Goal: Information Seeking & Learning: Understand process/instructions

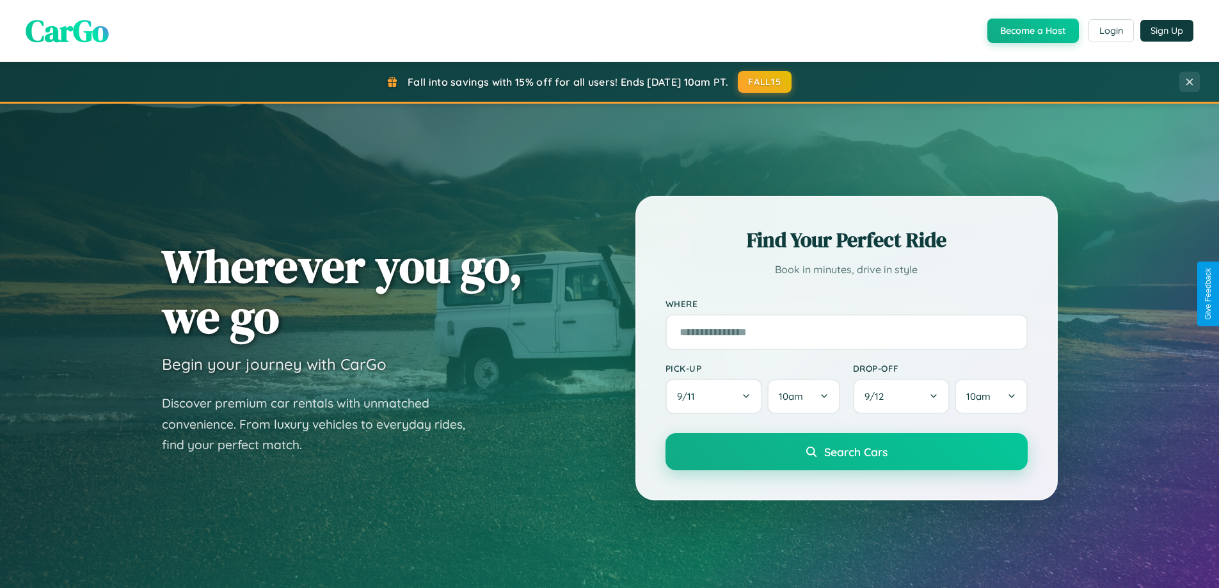
scroll to position [2056, 0]
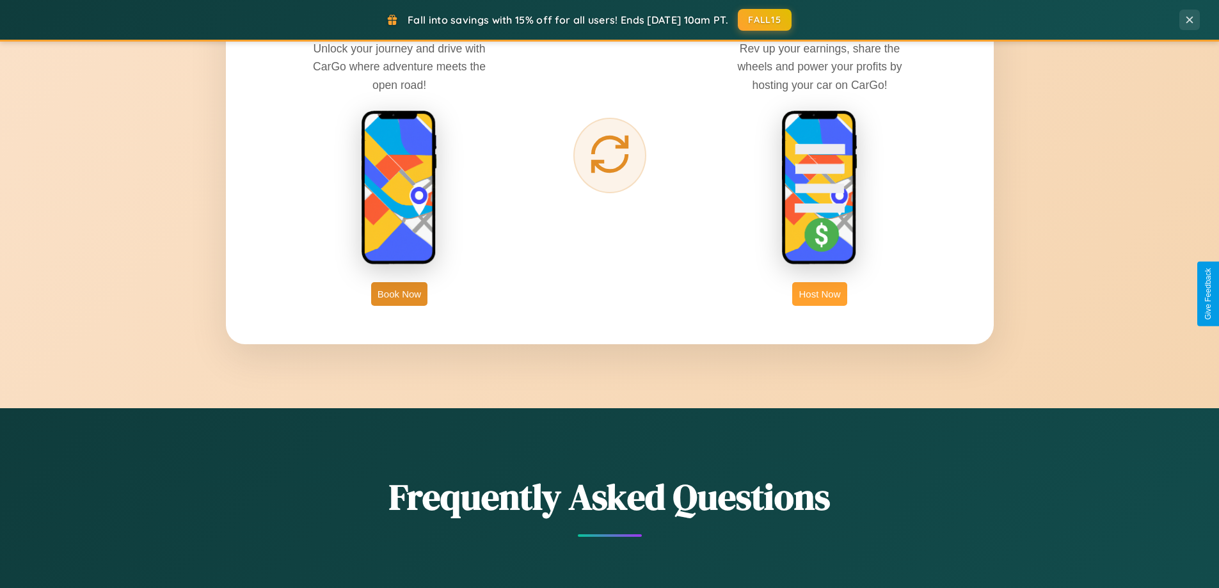
click at [820, 294] on button "Host Now" at bounding box center [819, 294] width 54 height 24
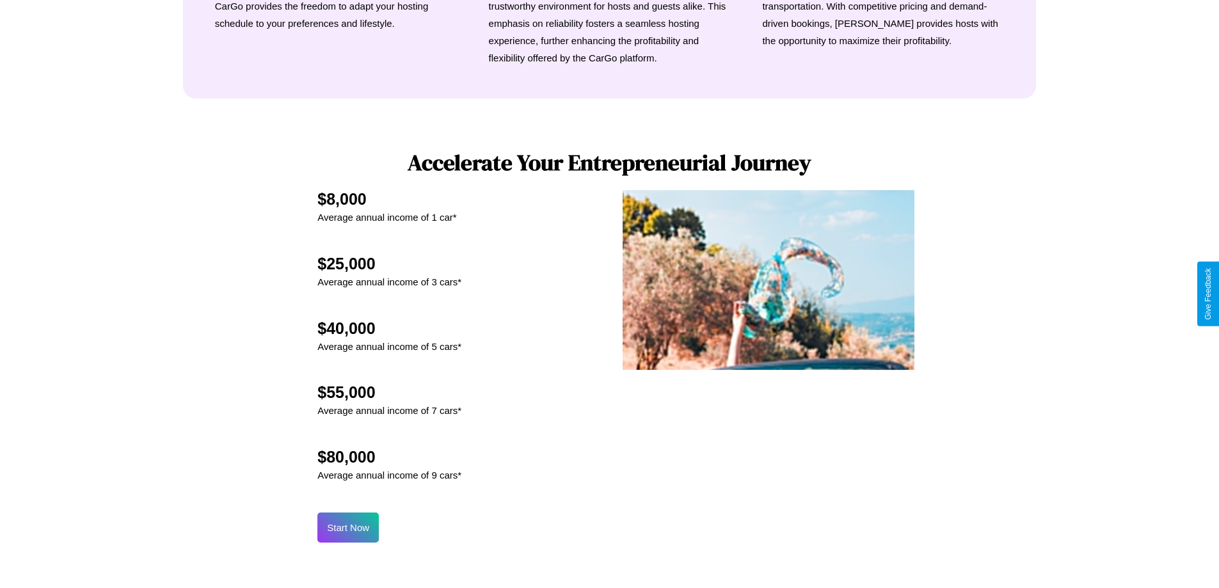
scroll to position [1729, 0]
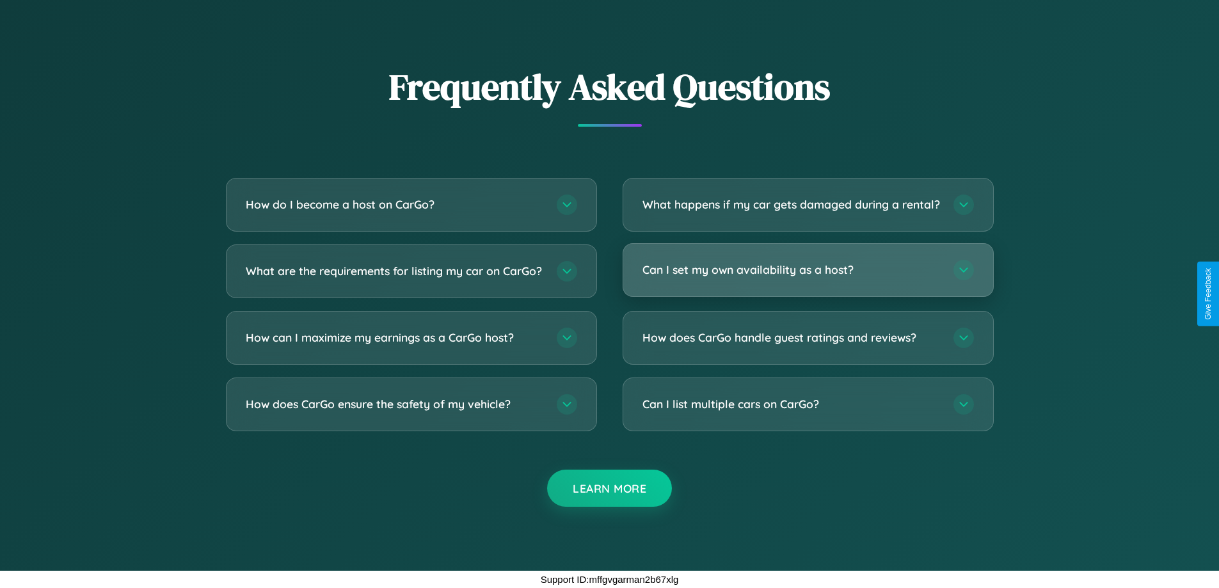
click at [807, 269] on h3 "Can I set my own availability as a host?" at bounding box center [791, 270] width 298 height 16
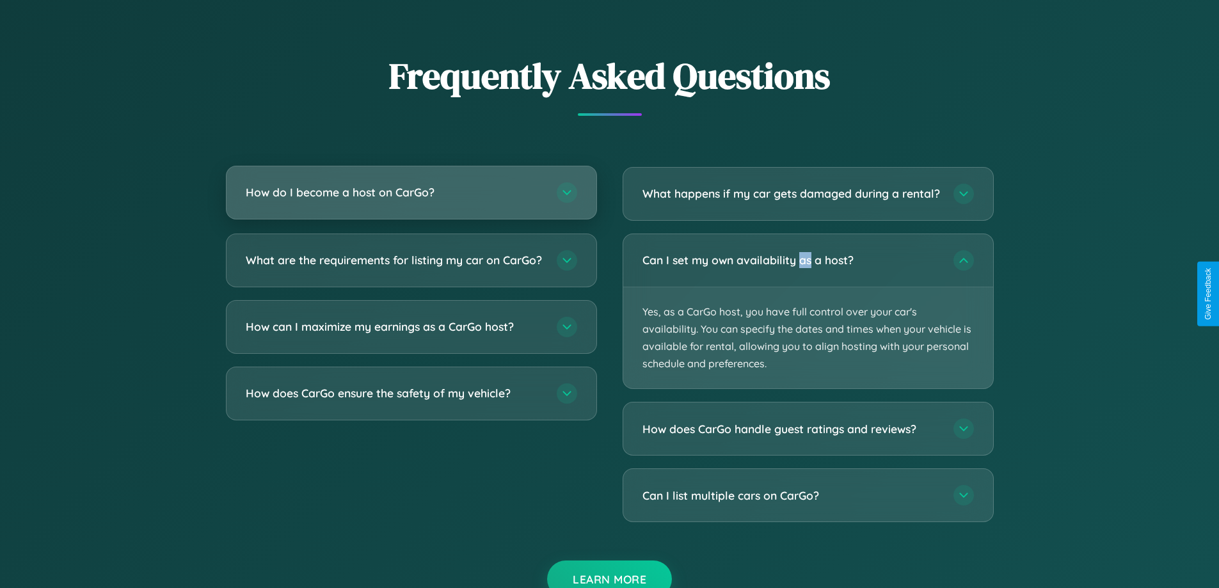
click at [411, 193] on h3 "How do I become a host on CarGo?" at bounding box center [395, 192] width 298 height 16
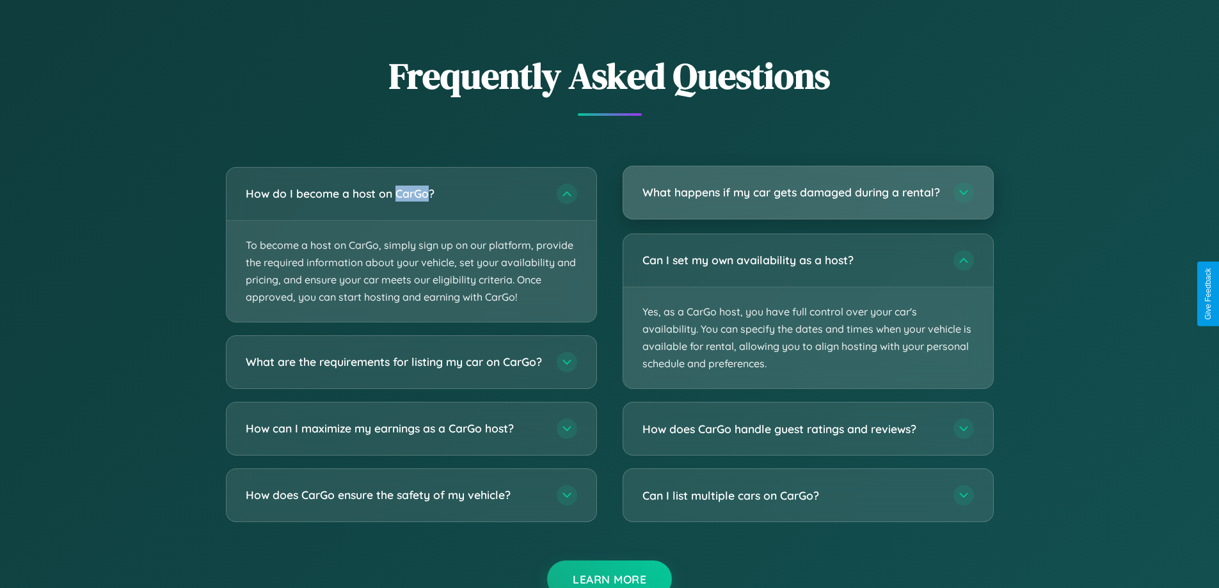
click at [807, 198] on h3 "What happens if my car gets damaged during a rental?" at bounding box center [791, 192] width 298 height 16
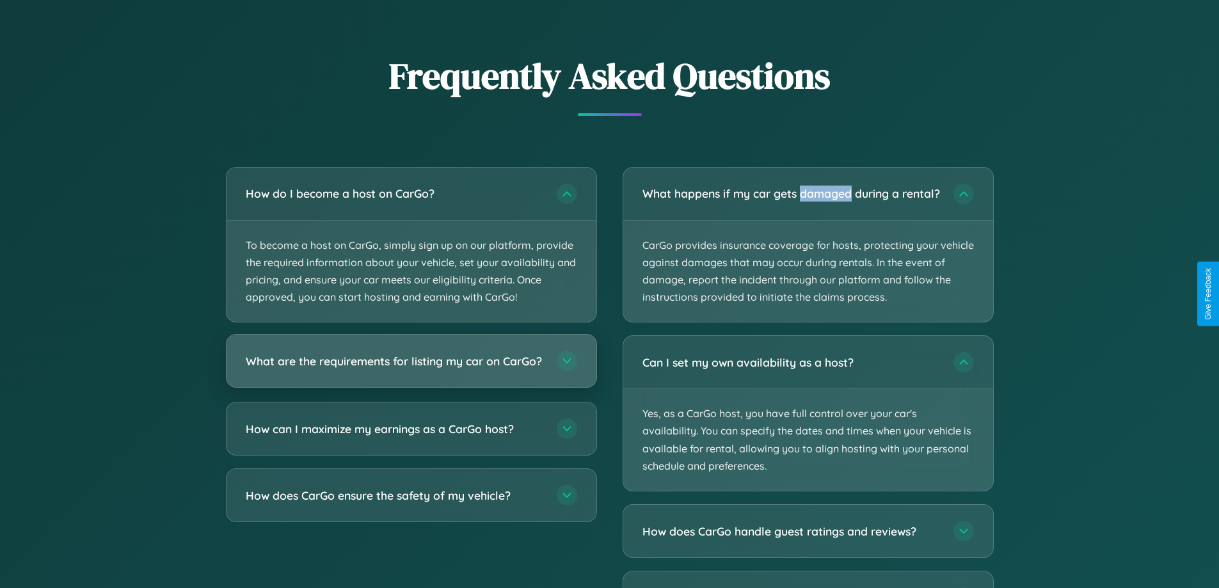
click at [411, 367] on h3 "What are the requirements for listing my car on CarGo?" at bounding box center [395, 361] width 298 height 16
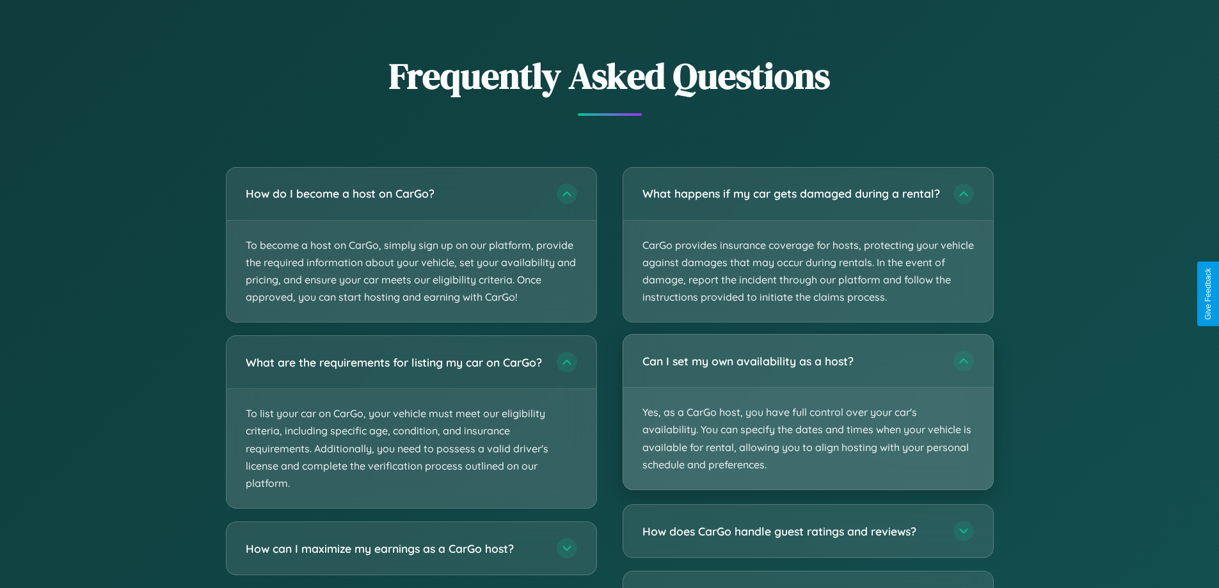
click at [807, 424] on p "Yes, as a CarGo host, you have full control over your car's availability. You c…" at bounding box center [808, 439] width 370 height 102
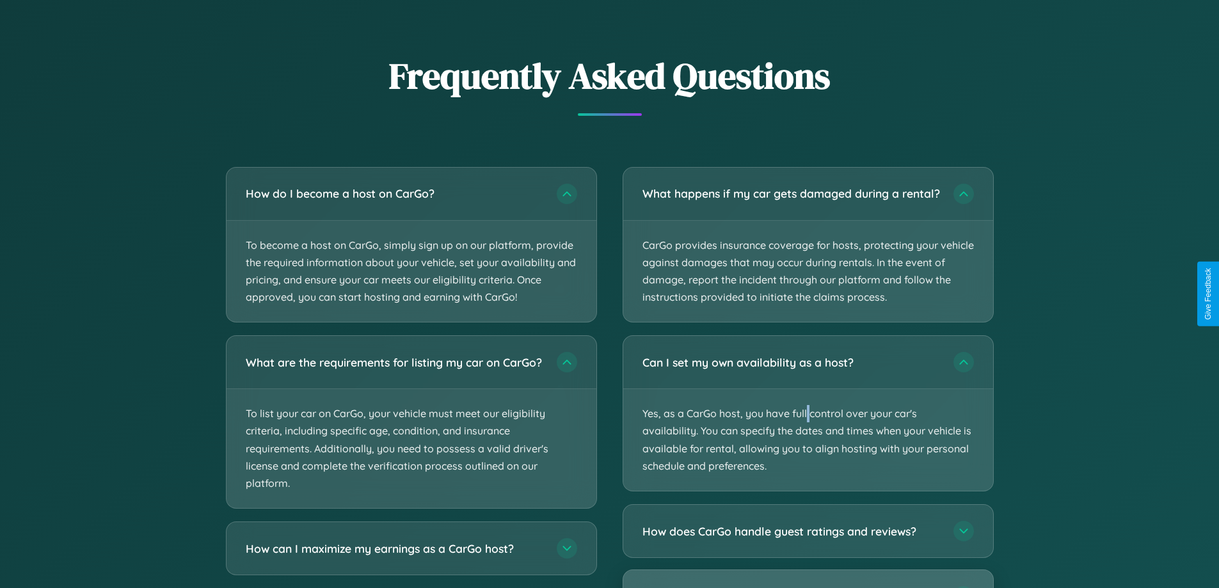
click at [807, 585] on div "Can I list multiple cars on CarGo?" at bounding box center [808, 596] width 370 height 52
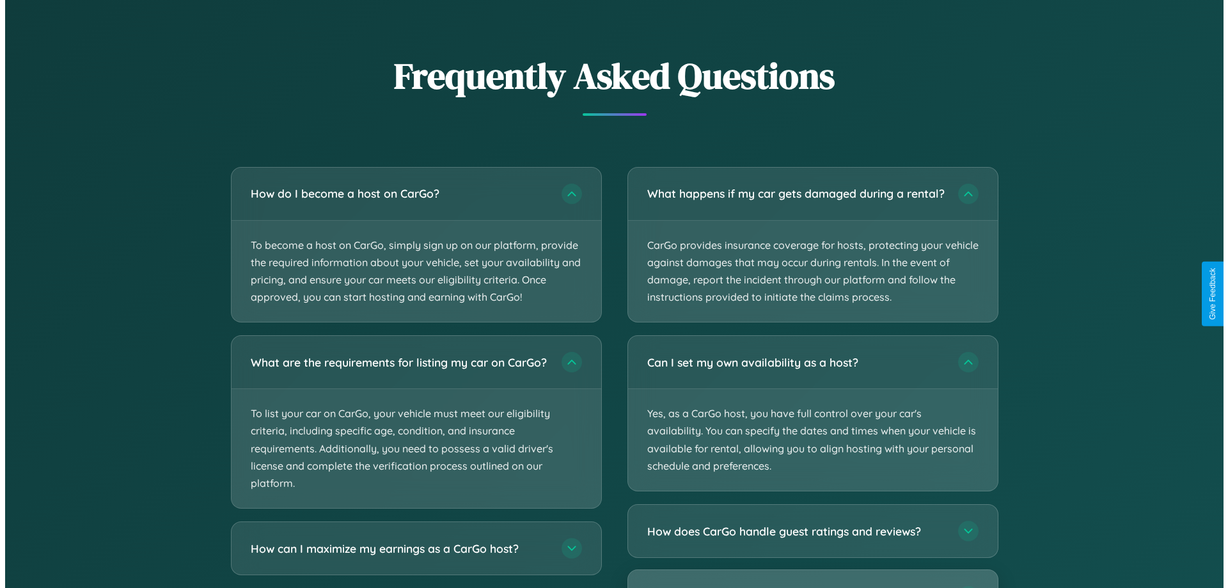
scroll to position [1334, 0]
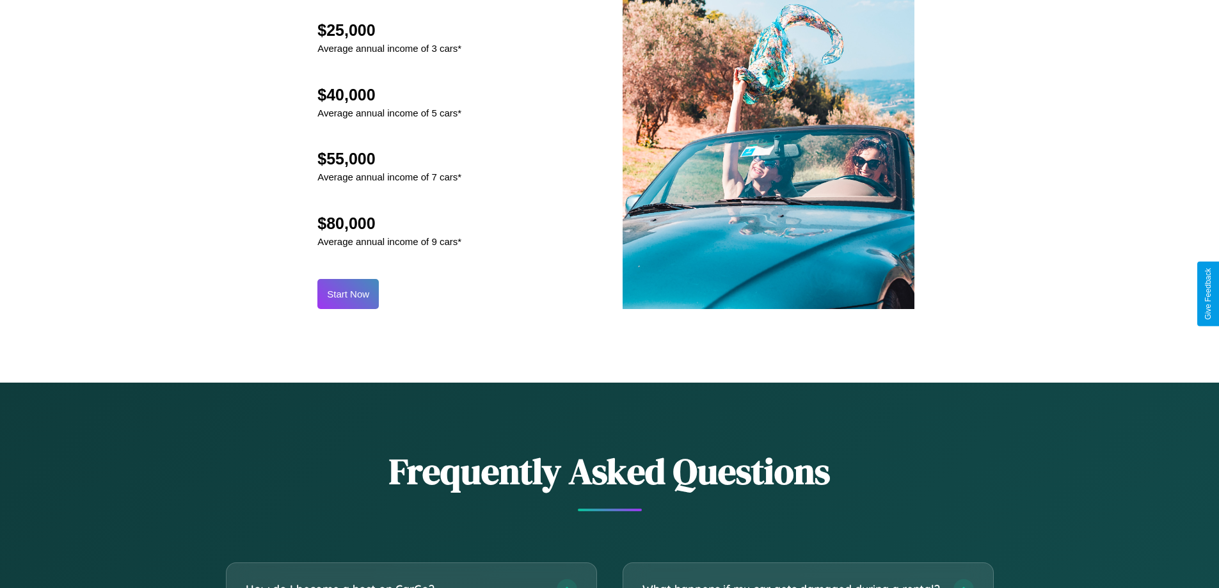
click at [348, 294] on button "Start Now" at bounding box center [347, 294] width 61 height 30
